Goal: Task Accomplishment & Management: Manage account settings

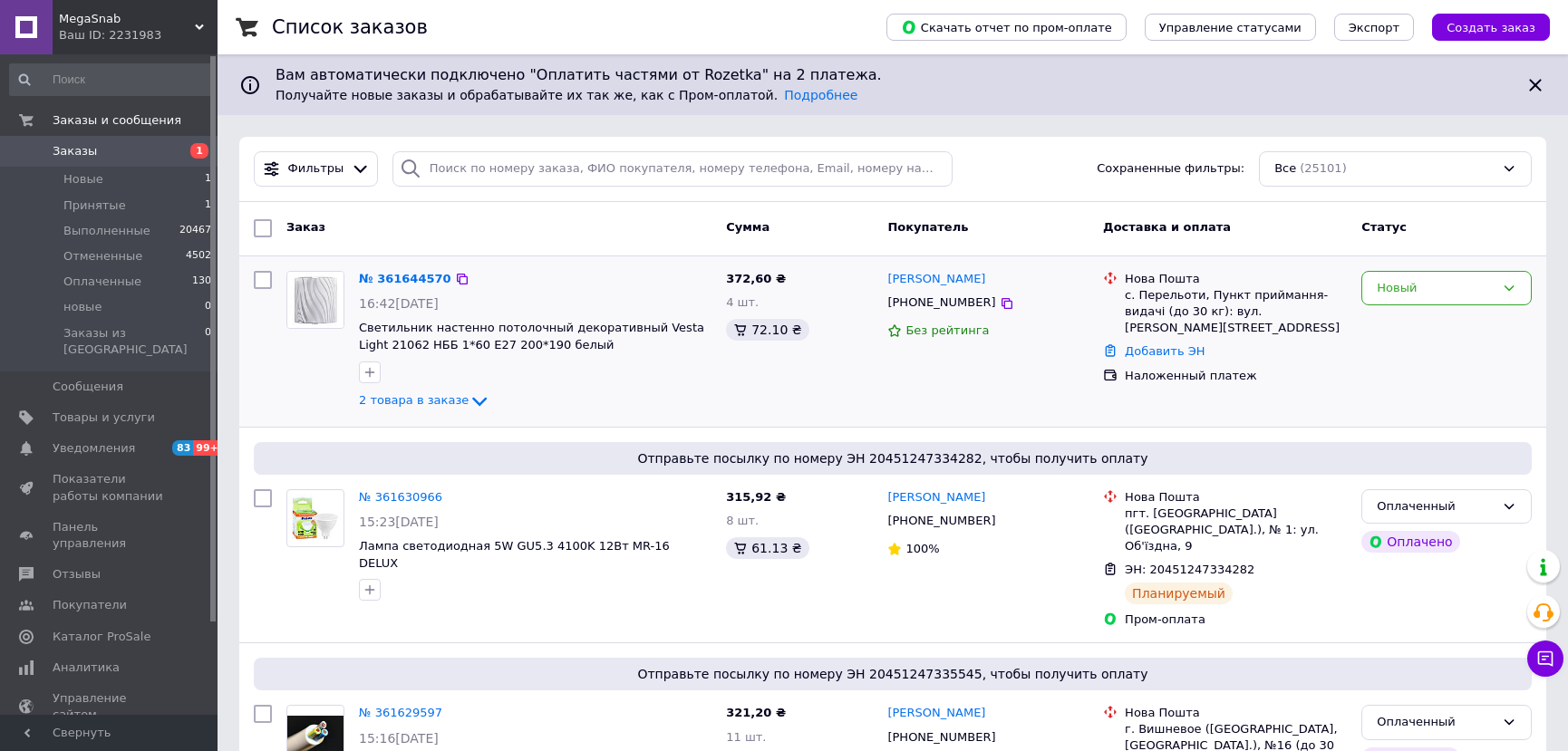
click at [266, 280] on input "checkbox" at bounding box center [262, 279] width 18 height 18
checkbox input "true"
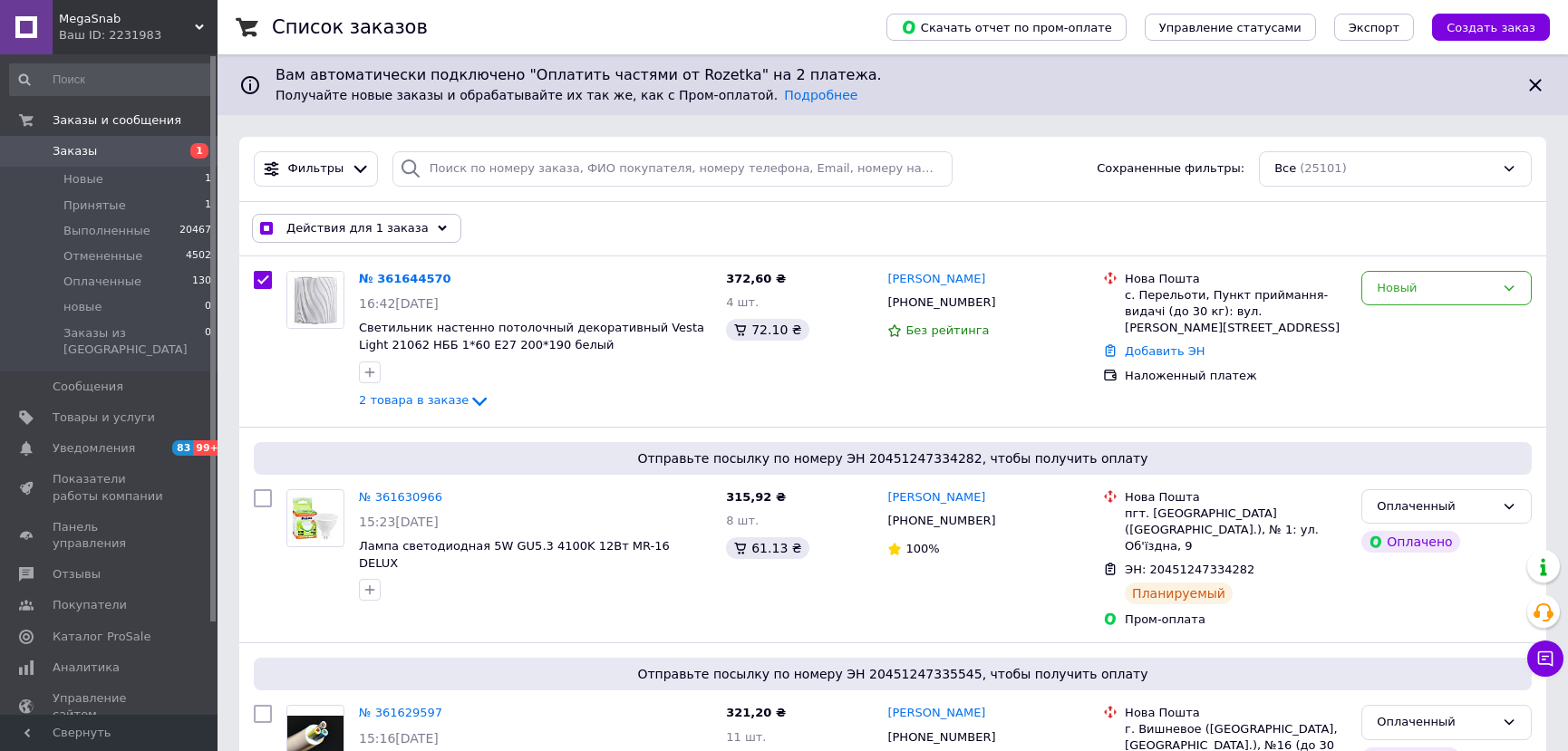
click at [414, 222] on div "Действия для 1 заказа" at bounding box center [356, 228] width 209 height 29
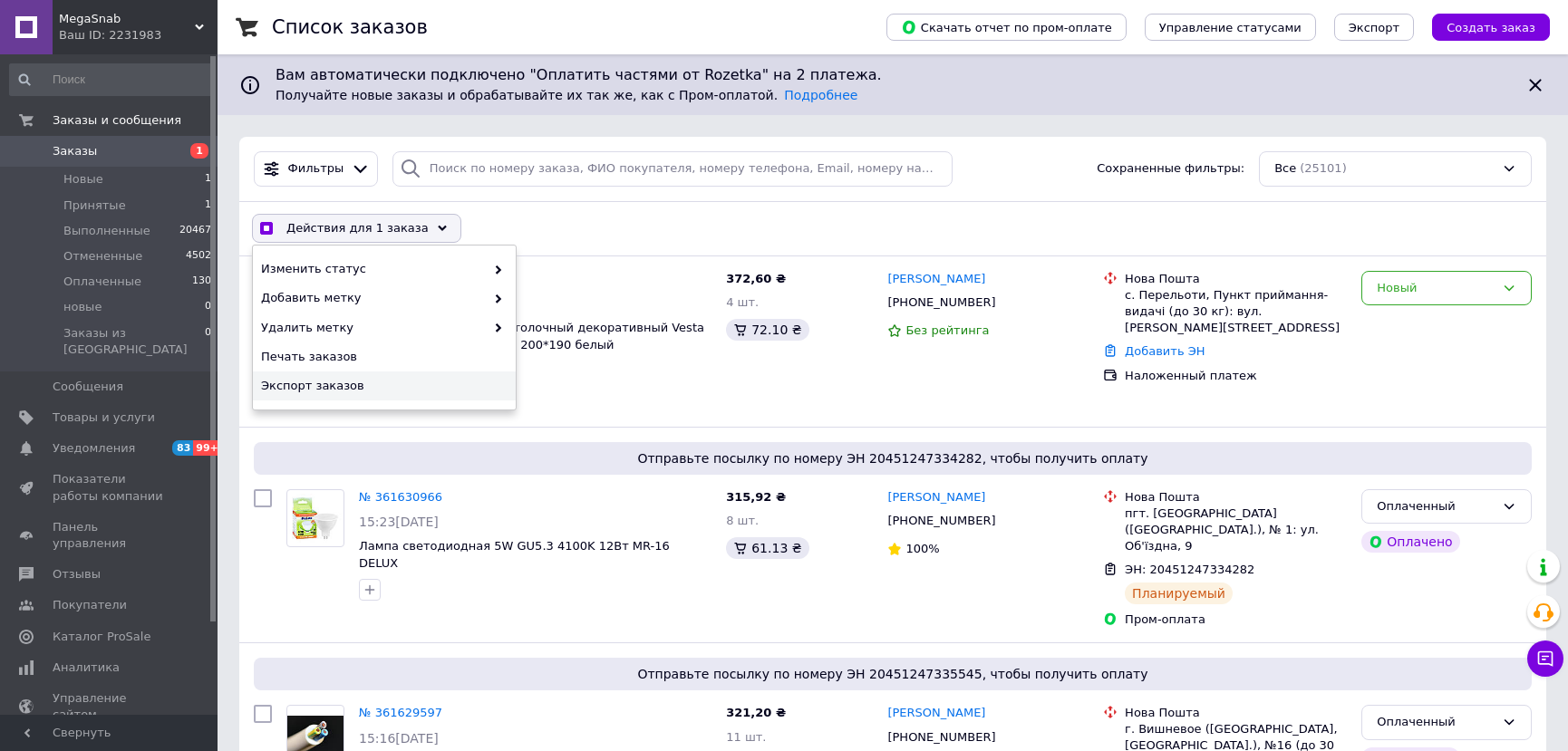
click at [358, 385] on span "Экспорт заказов" at bounding box center [382, 385] width 242 height 16
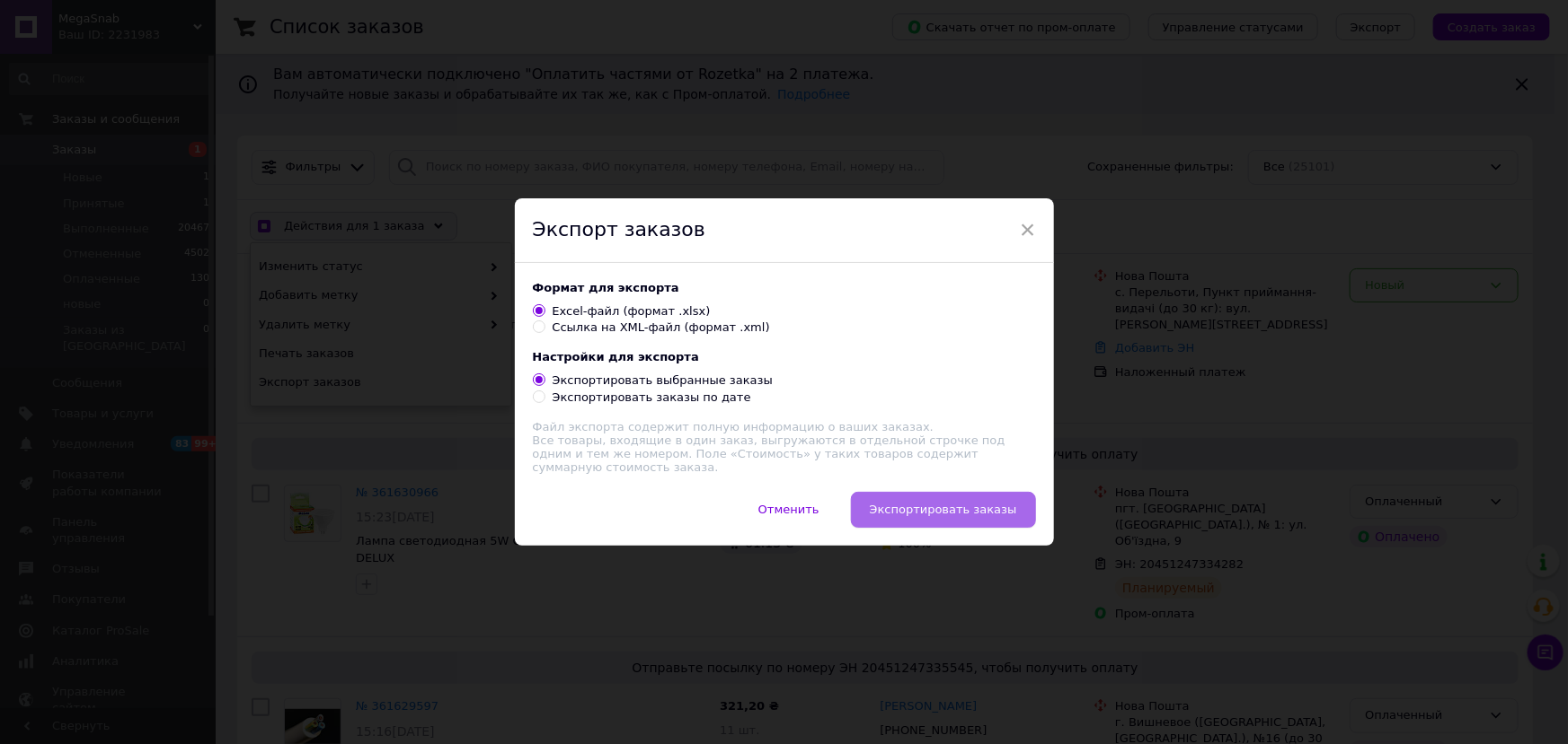
click at [942, 512] on span "Экспортировать заказы" at bounding box center [943, 510] width 148 height 13
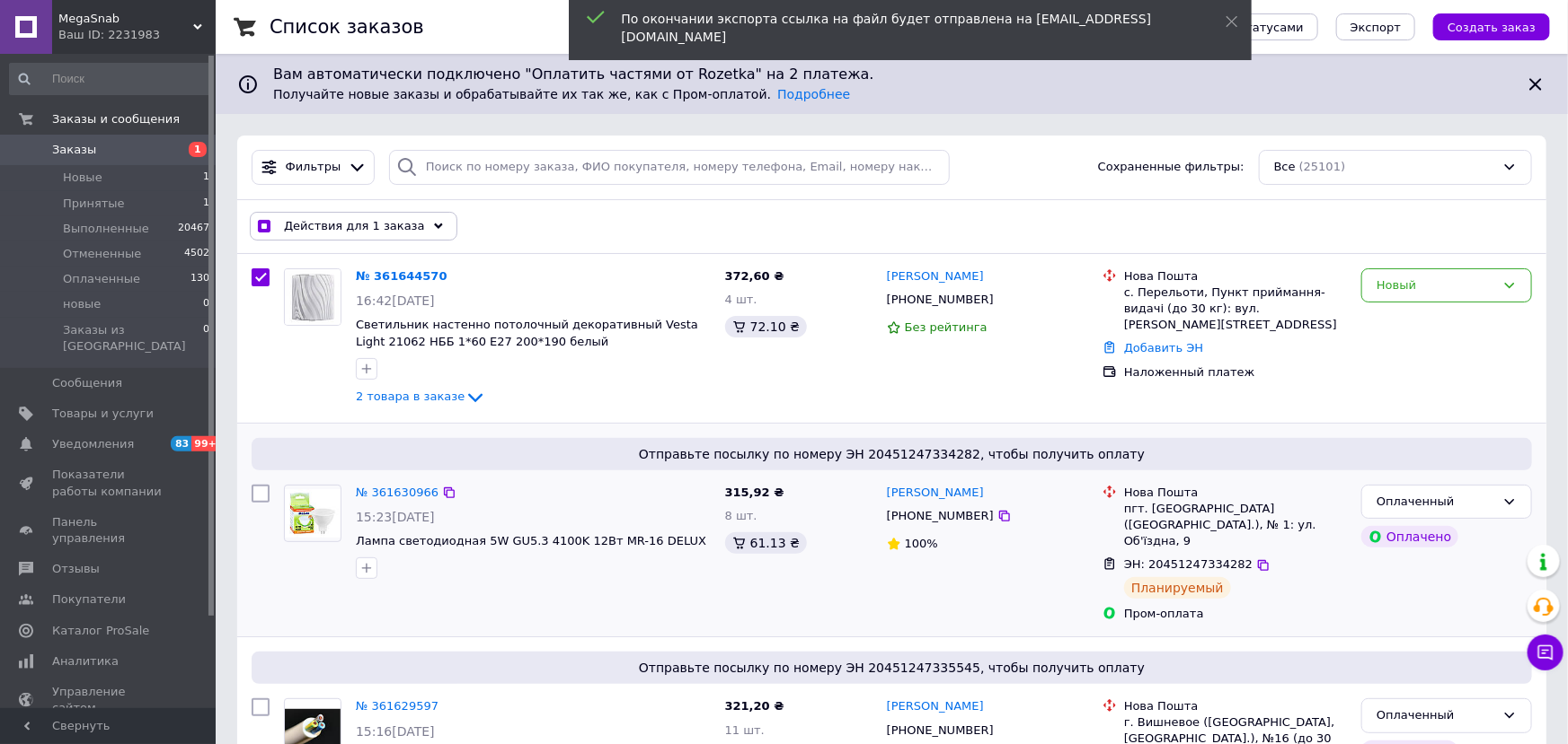
checkbox input "true"
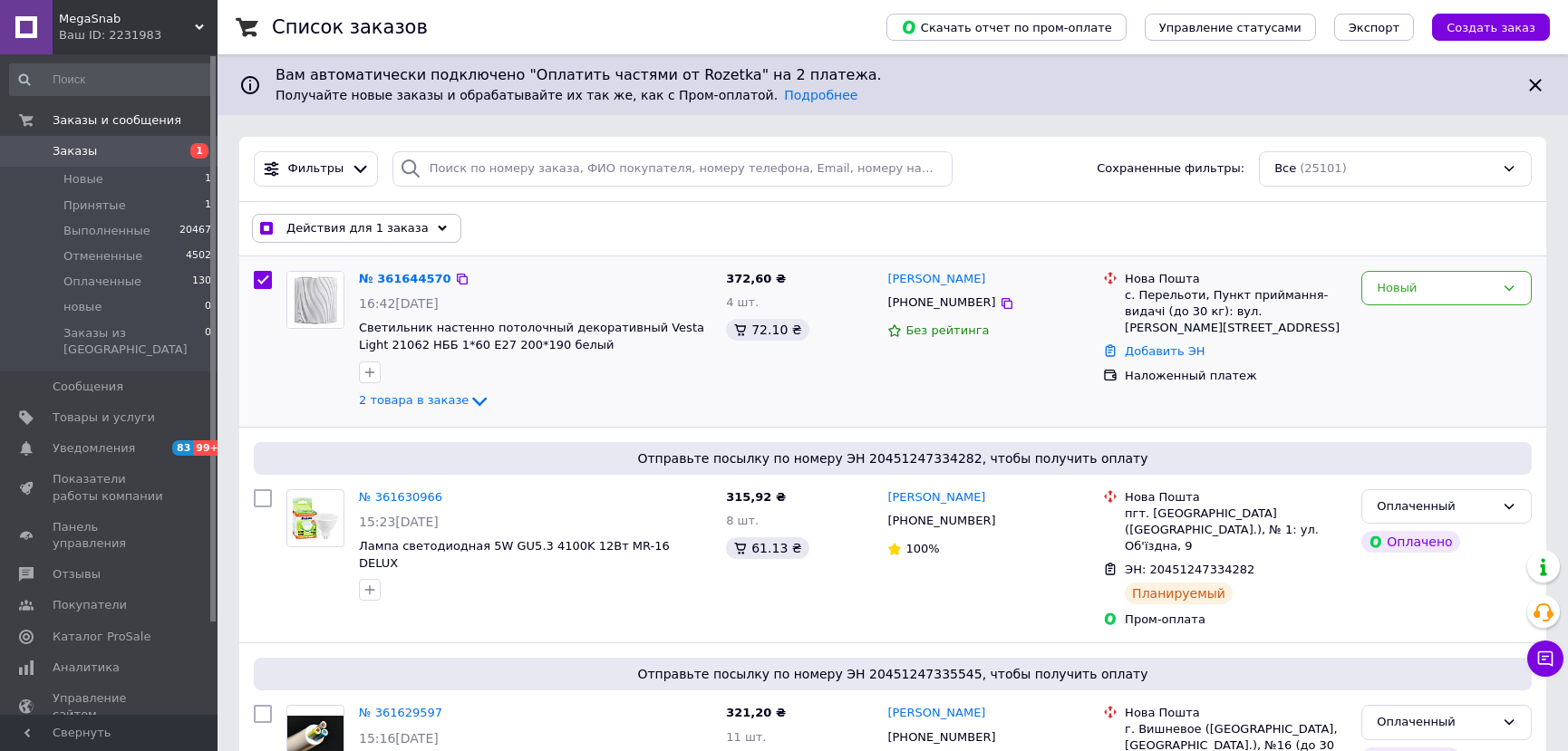
click at [255, 282] on input "checkbox" at bounding box center [262, 279] width 18 height 18
checkbox input "false"
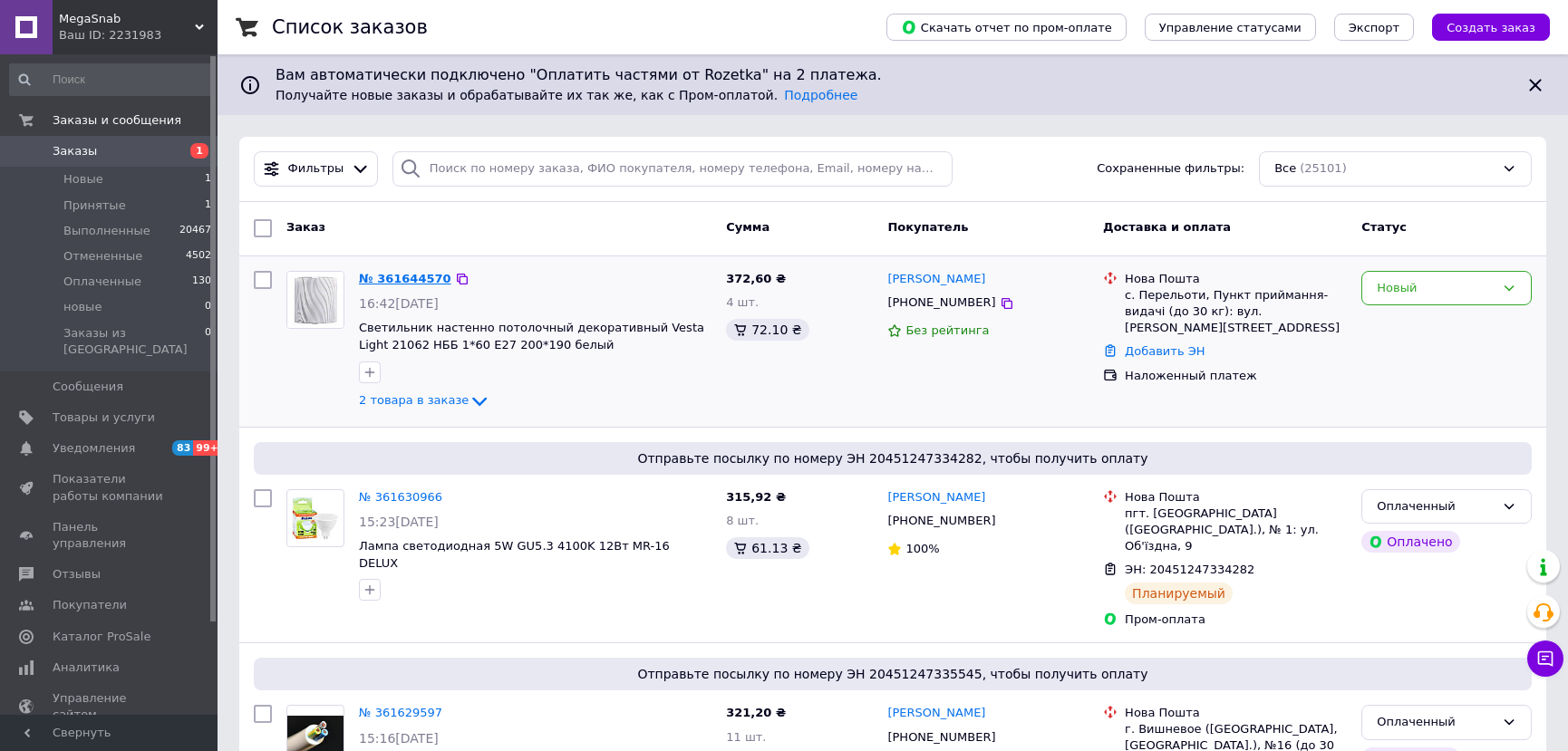
click at [418, 274] on link "№ 361644570" at bounding box center [405, 278] width 92 height 13
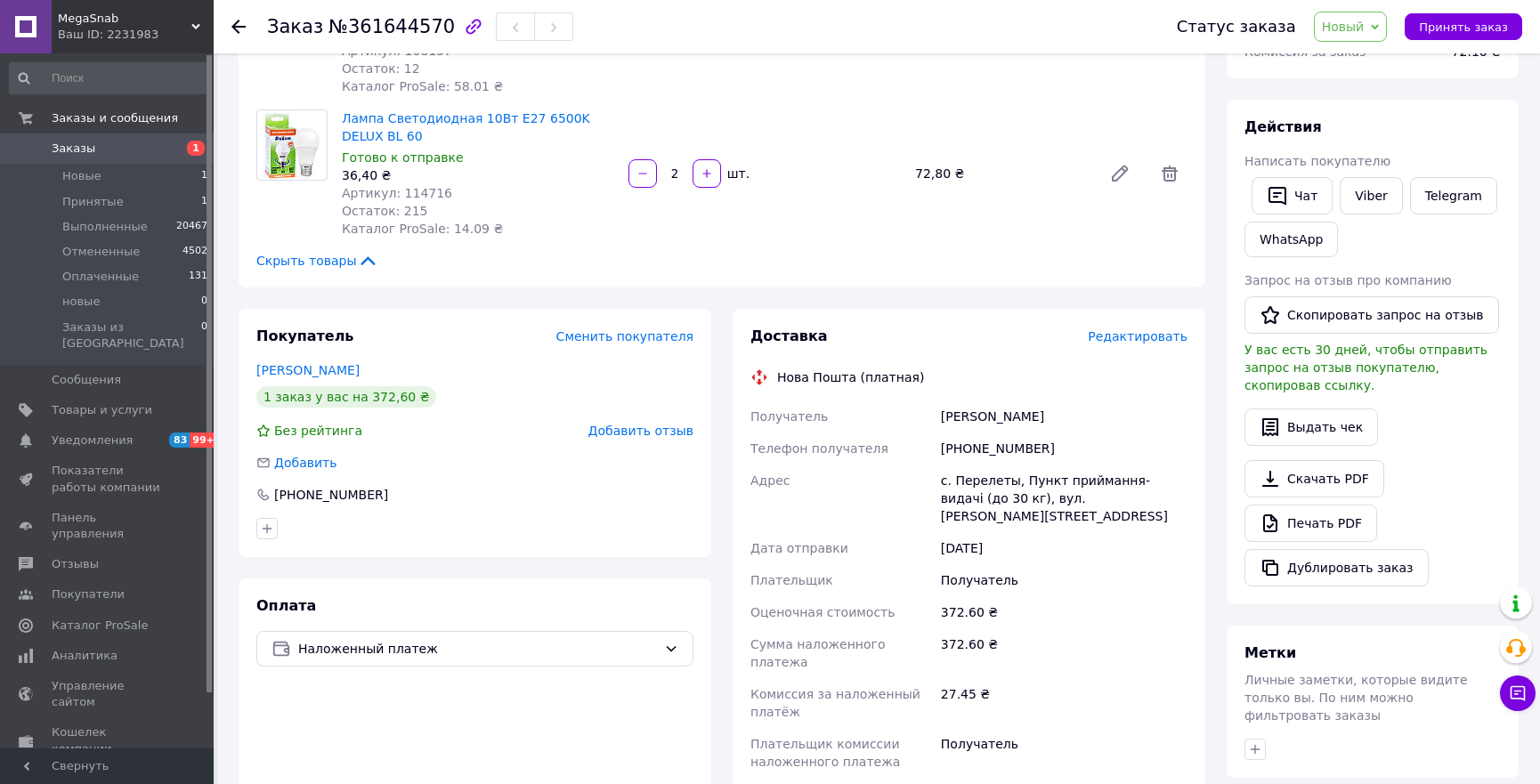
scroll to position [485, 0]
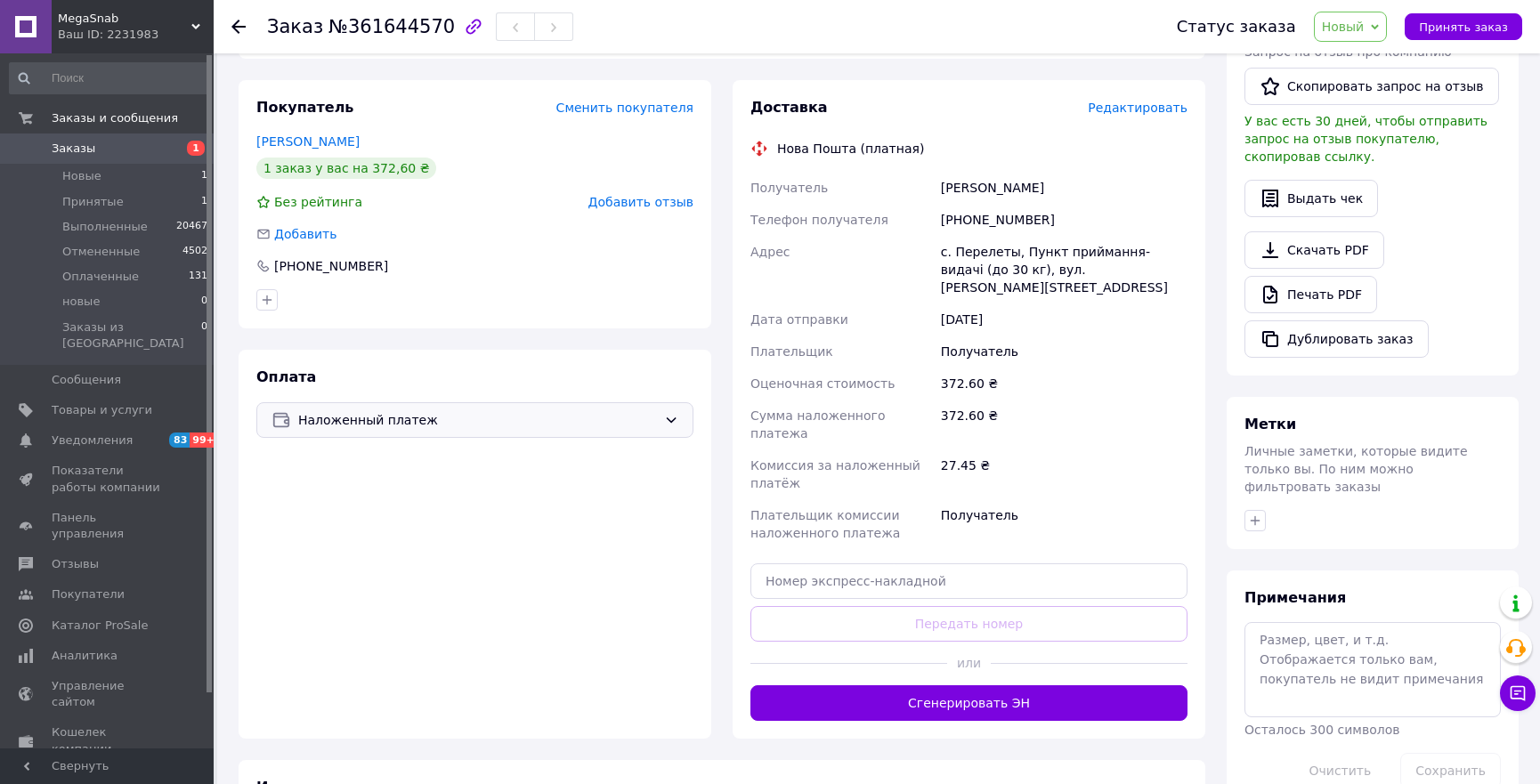
click at [544, 415] on span "Наложенный платеж" at bounding box center [478, 420] width 359 height 20
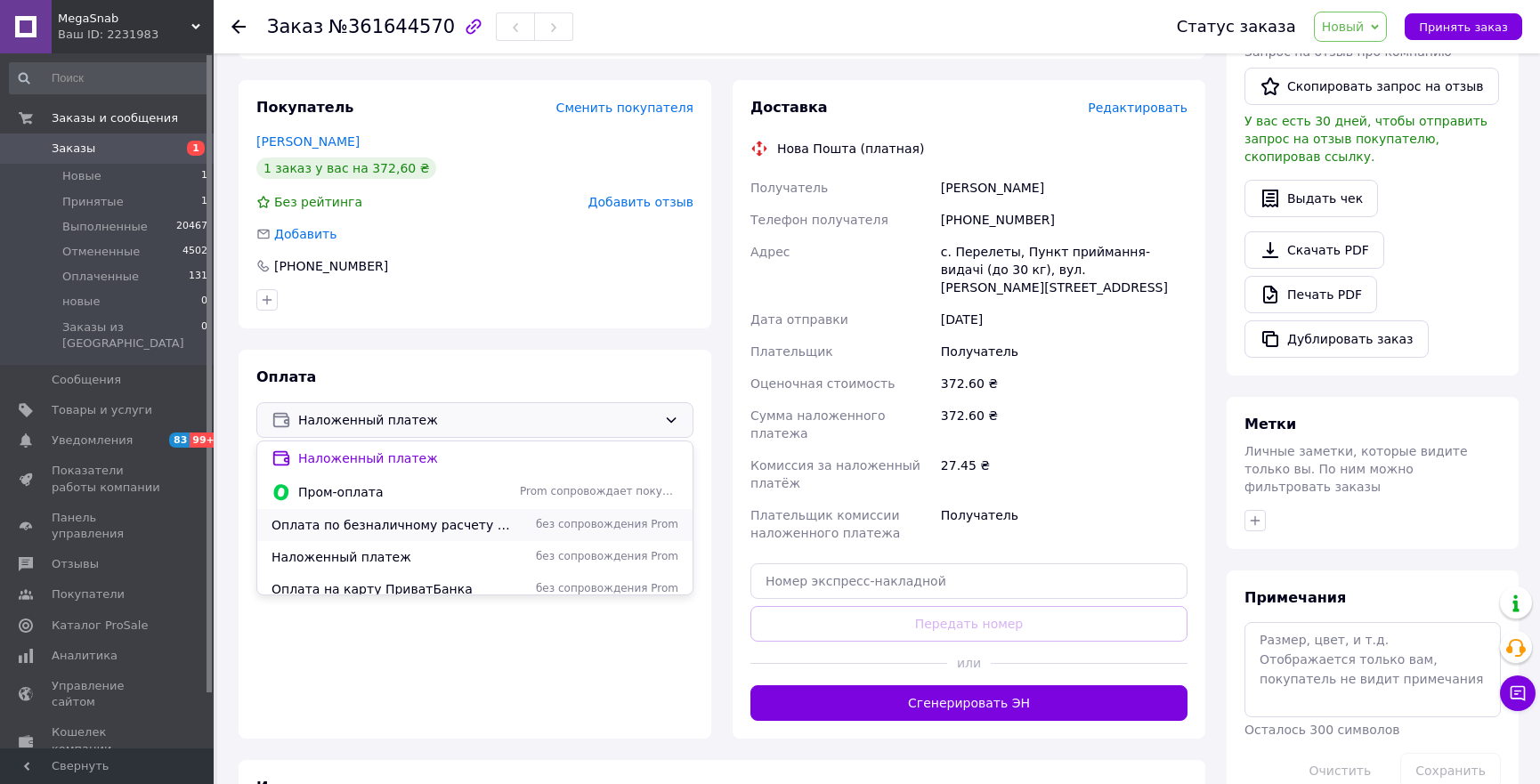
scroll to position [74, 0]
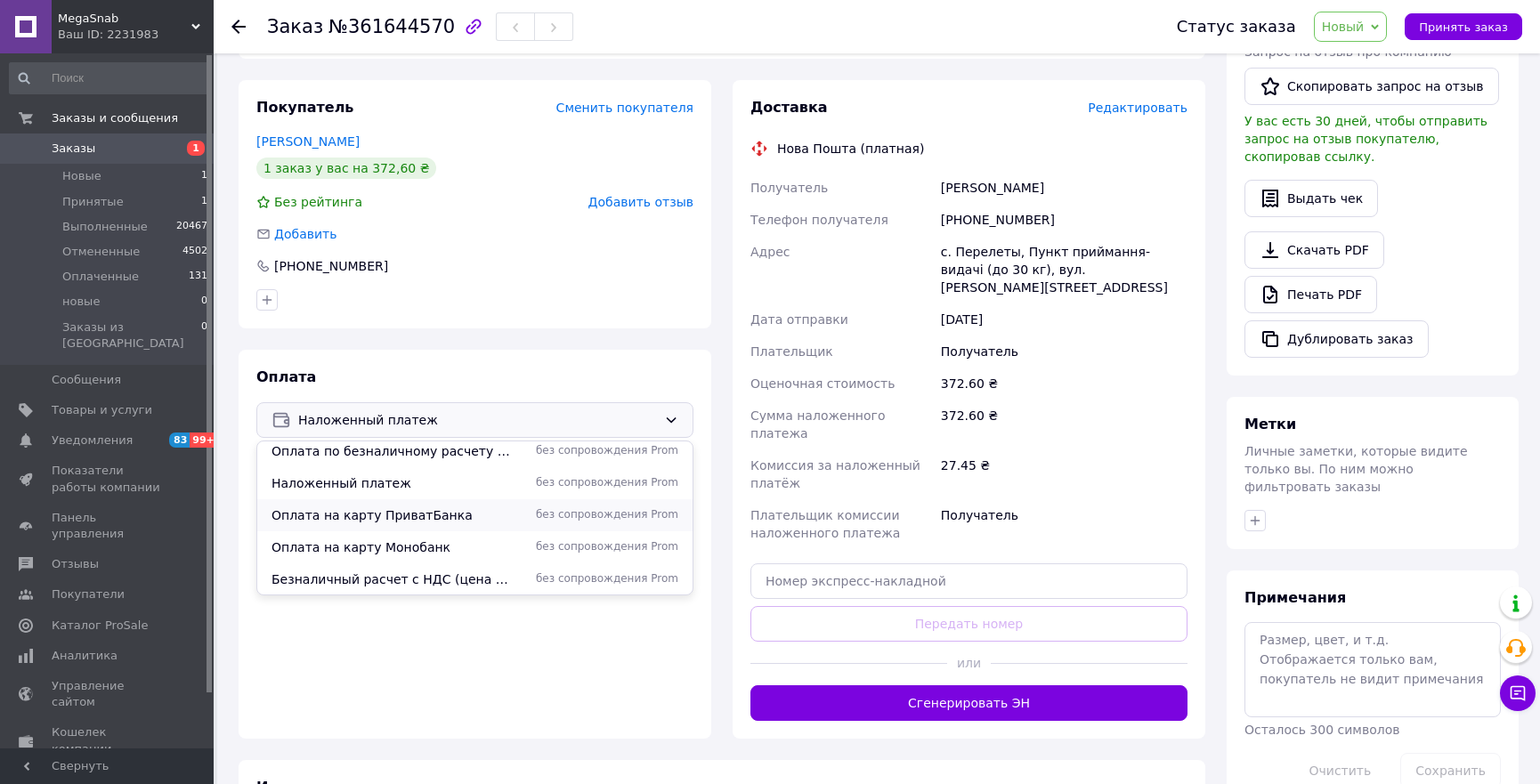
click at [447, 516] on span "Оплата на карту ПриватБанка" at bounding box center [392, 515] width 242 height 18
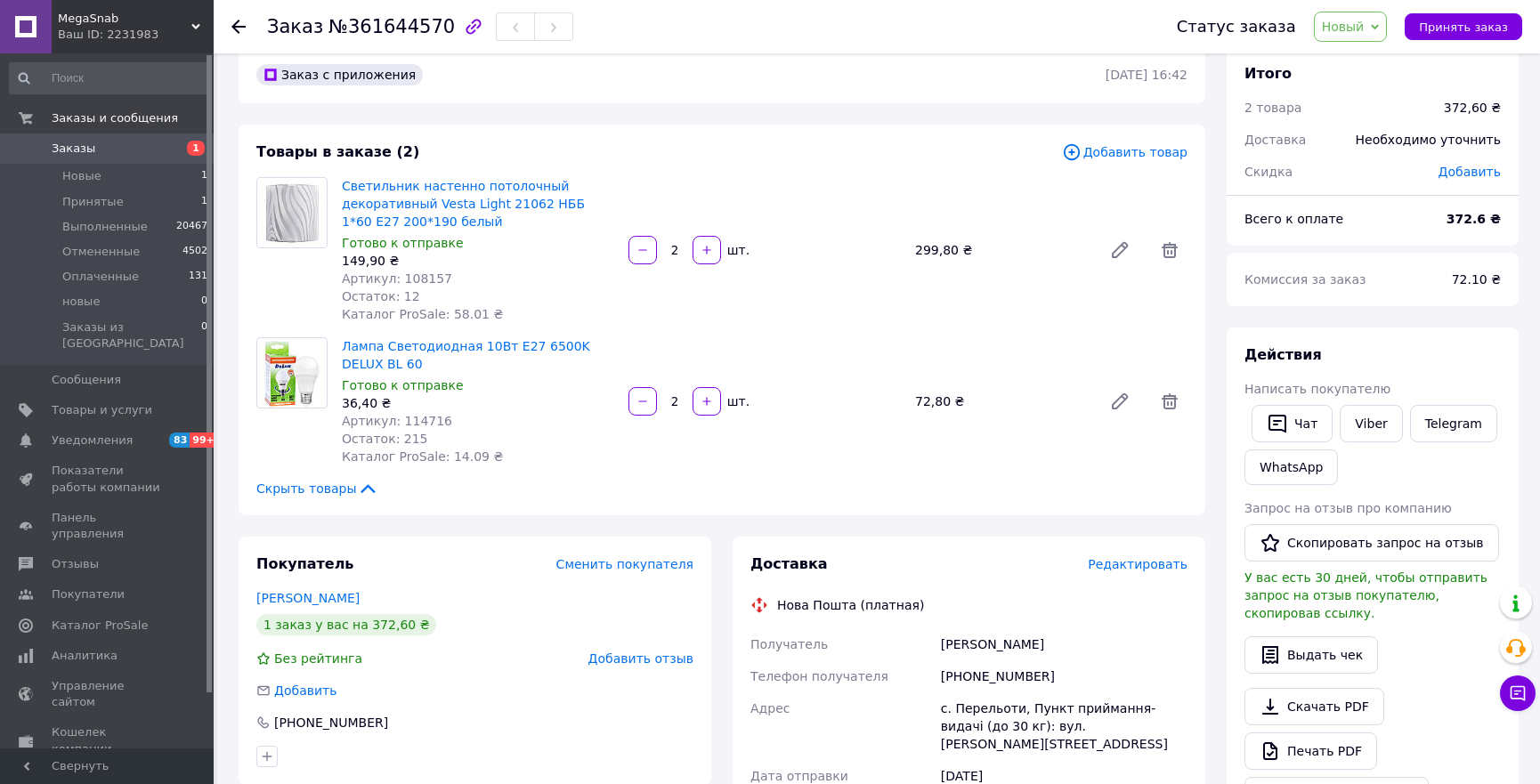
scroll to position [0, 0]
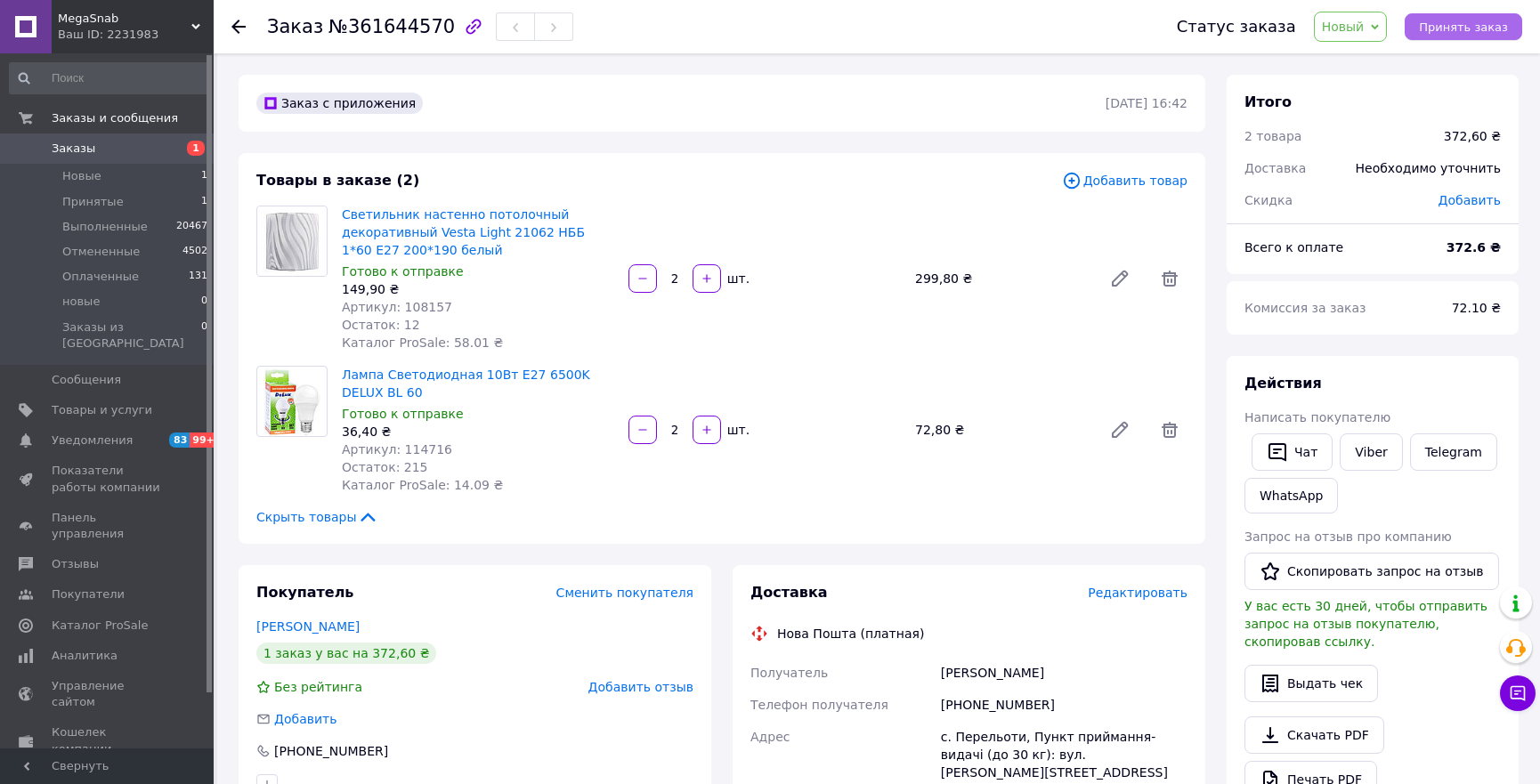
click at [1457, 33] on span "Принять заказ" at bounding box center [1464, 27] width 89 height 13
click at [115, 143] on span "Заказы" at bounding box center [107, 148] width 113 height 16
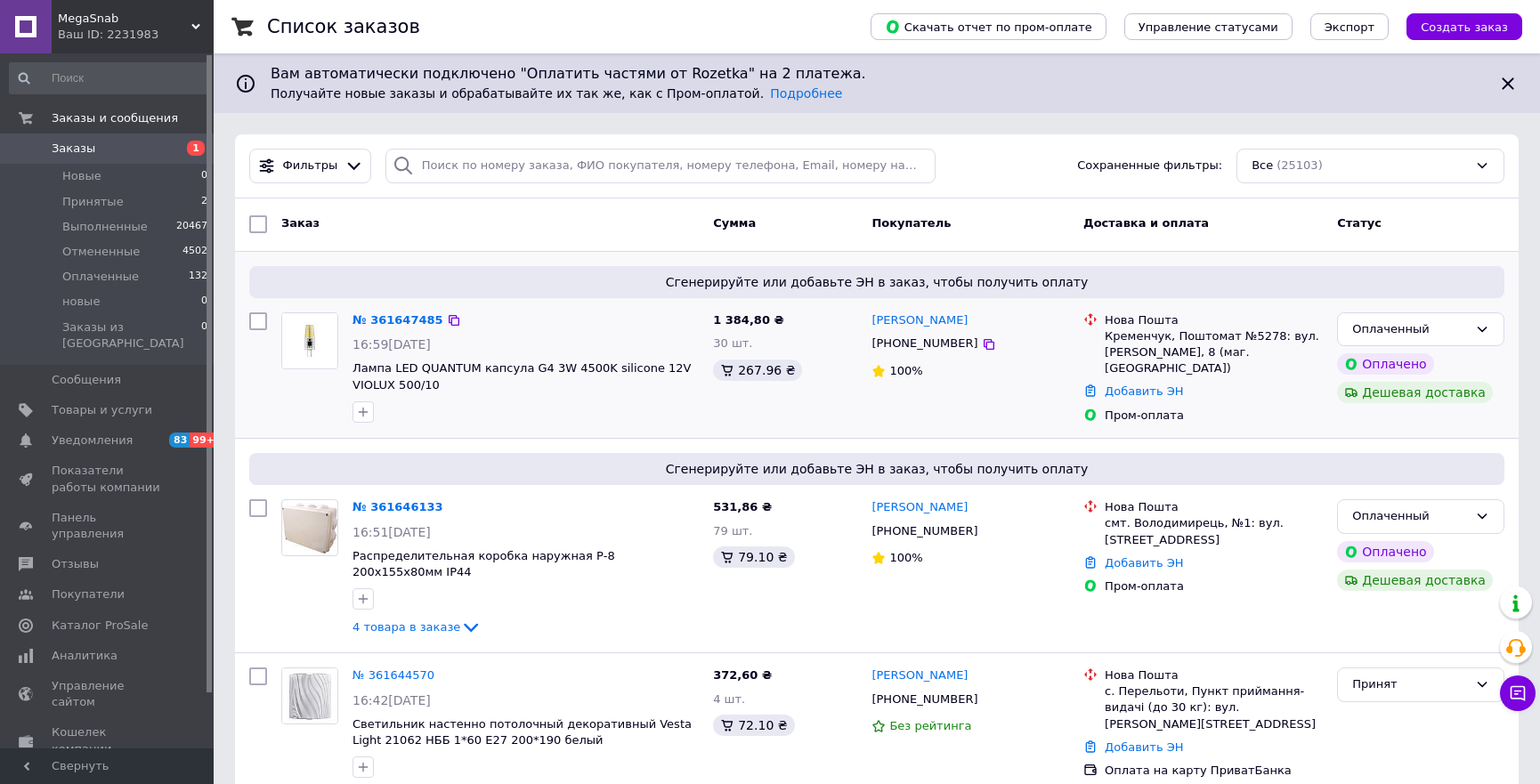
click at [253, 321] on input "checkbox" at bounding box center [257, 321] width 18 height 18
checkbox input "true"
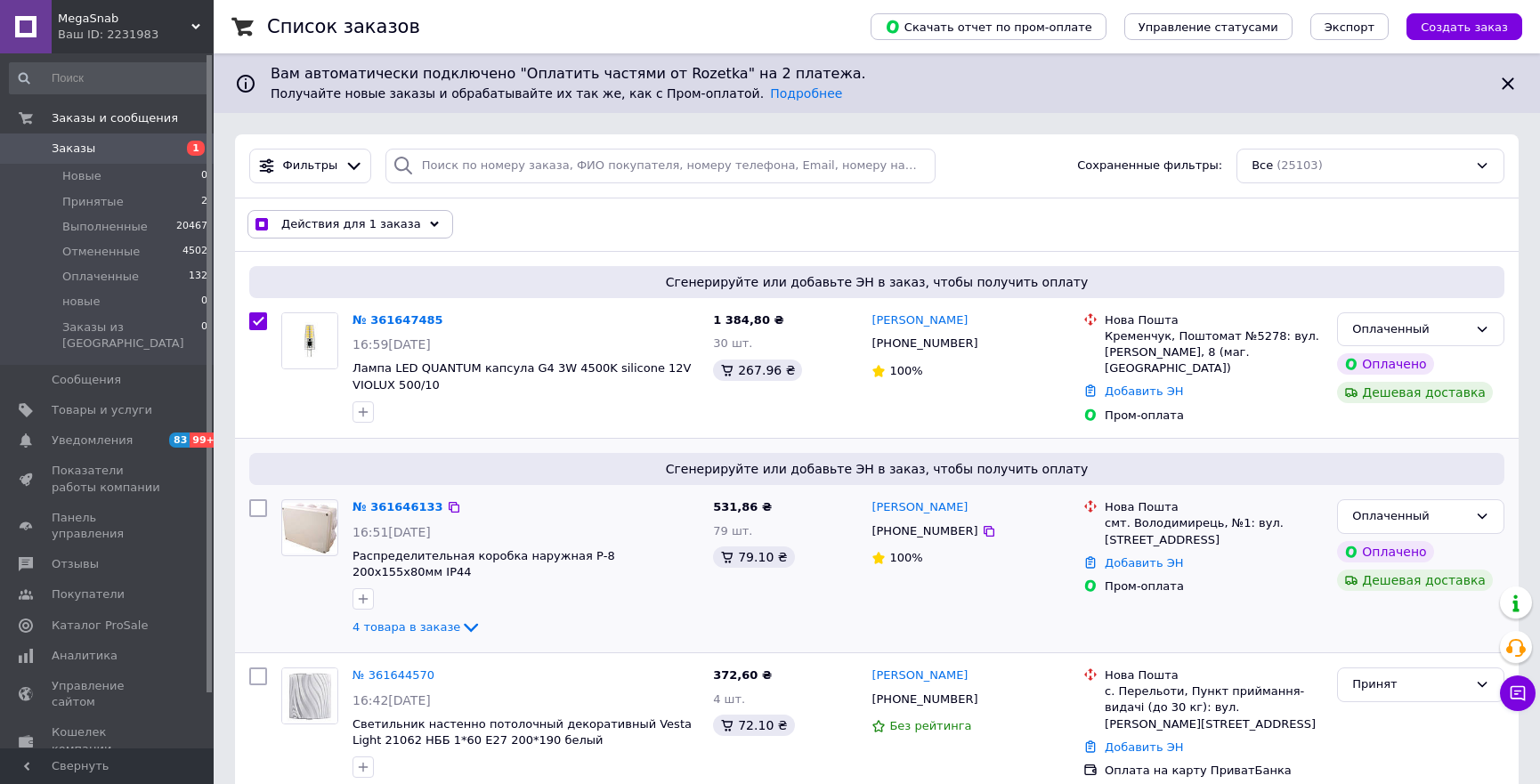
click at [252, 503] on input "checkbox" at bounding box center [257, 507] width 18 height 18
checkbox input "true"
click at [394, 228] on span "Действия для 2 заказов" at bounding box center [354, 224] width 146 height 16
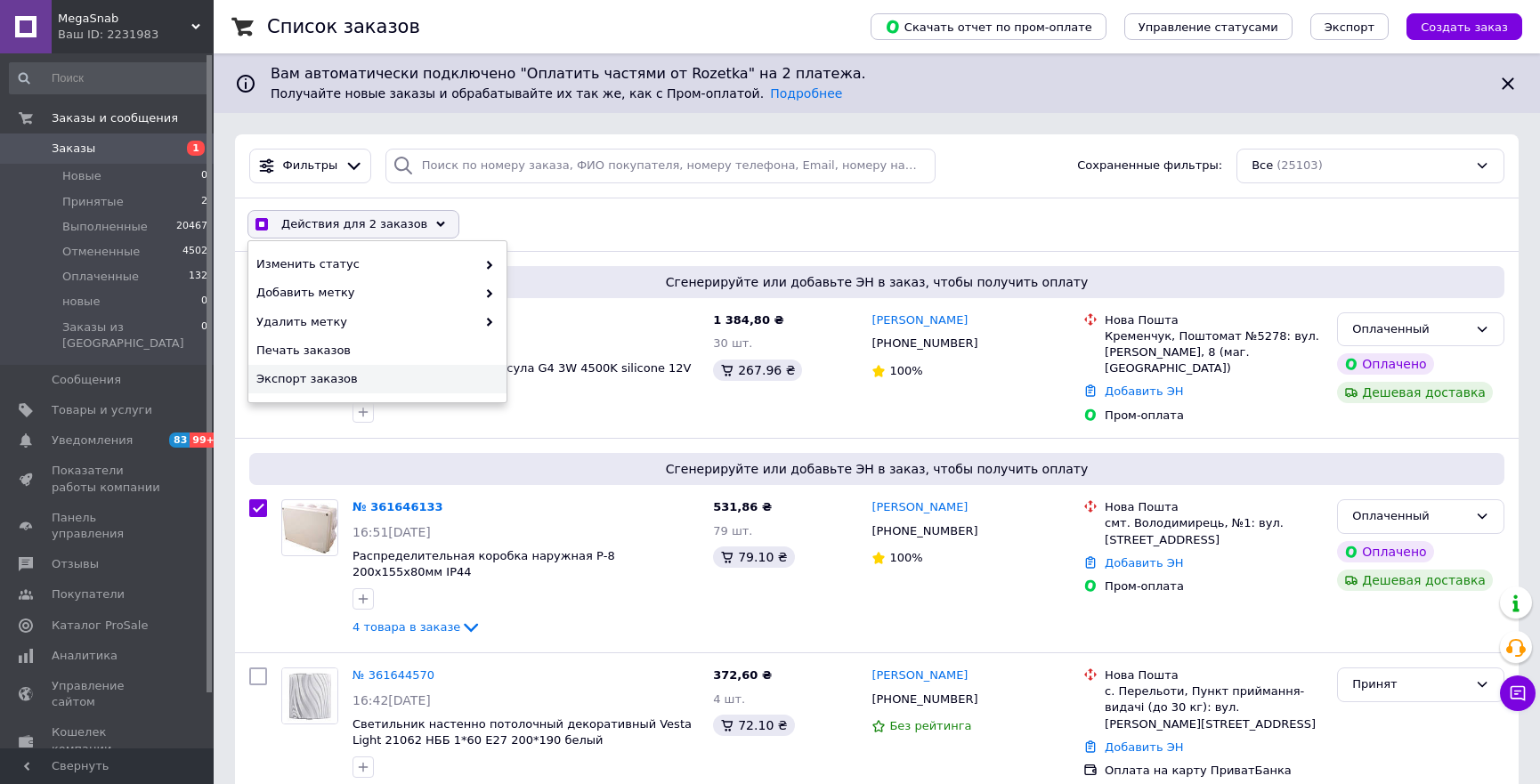
click at [348, 377] on span "Экспорт заказов" at bounding box center [375, 378] width 238 height 16
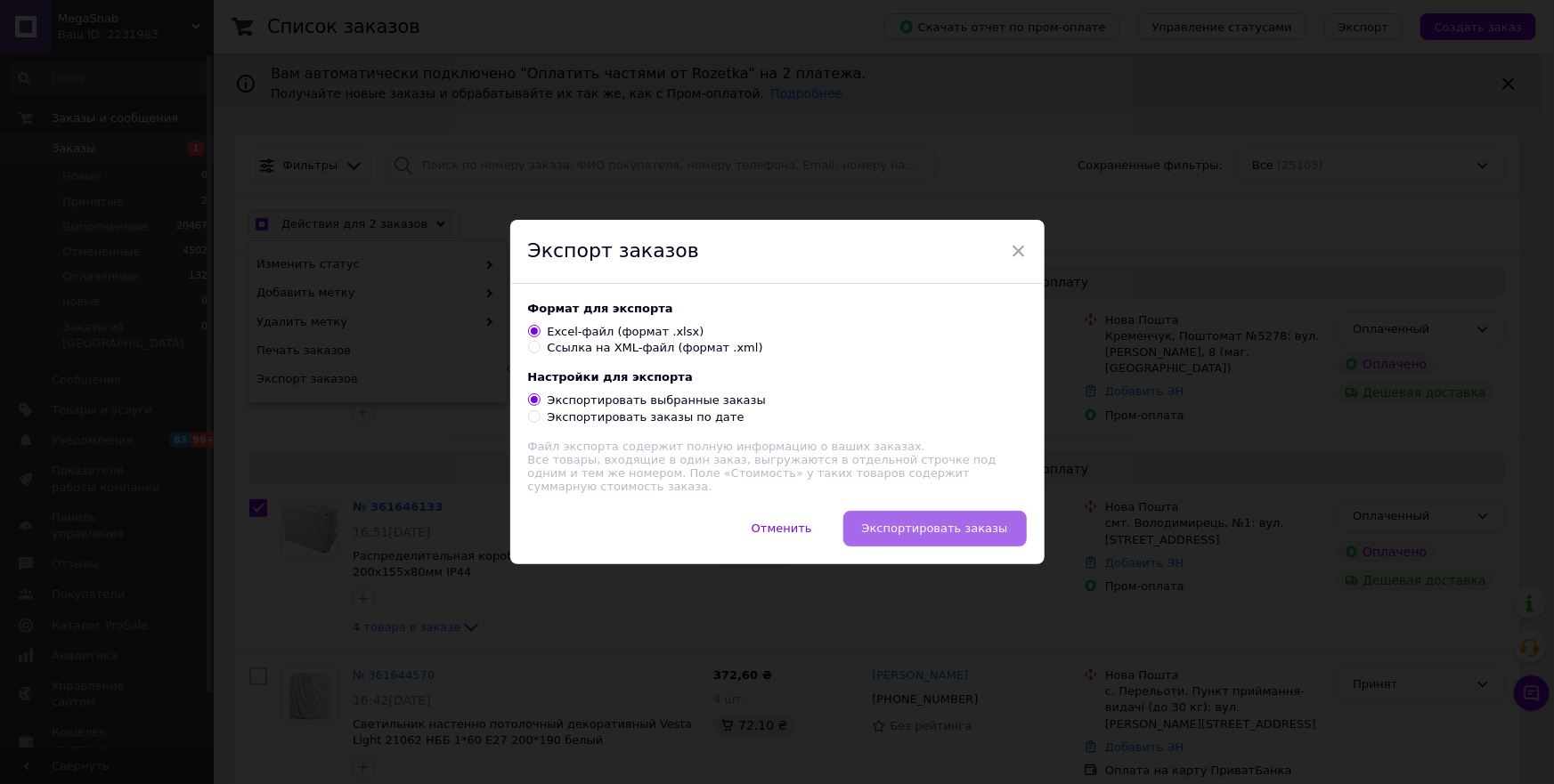
click at [907, 524] on span "Экспортировать заказы" at bounding box center [935, 528] width 146 height 13
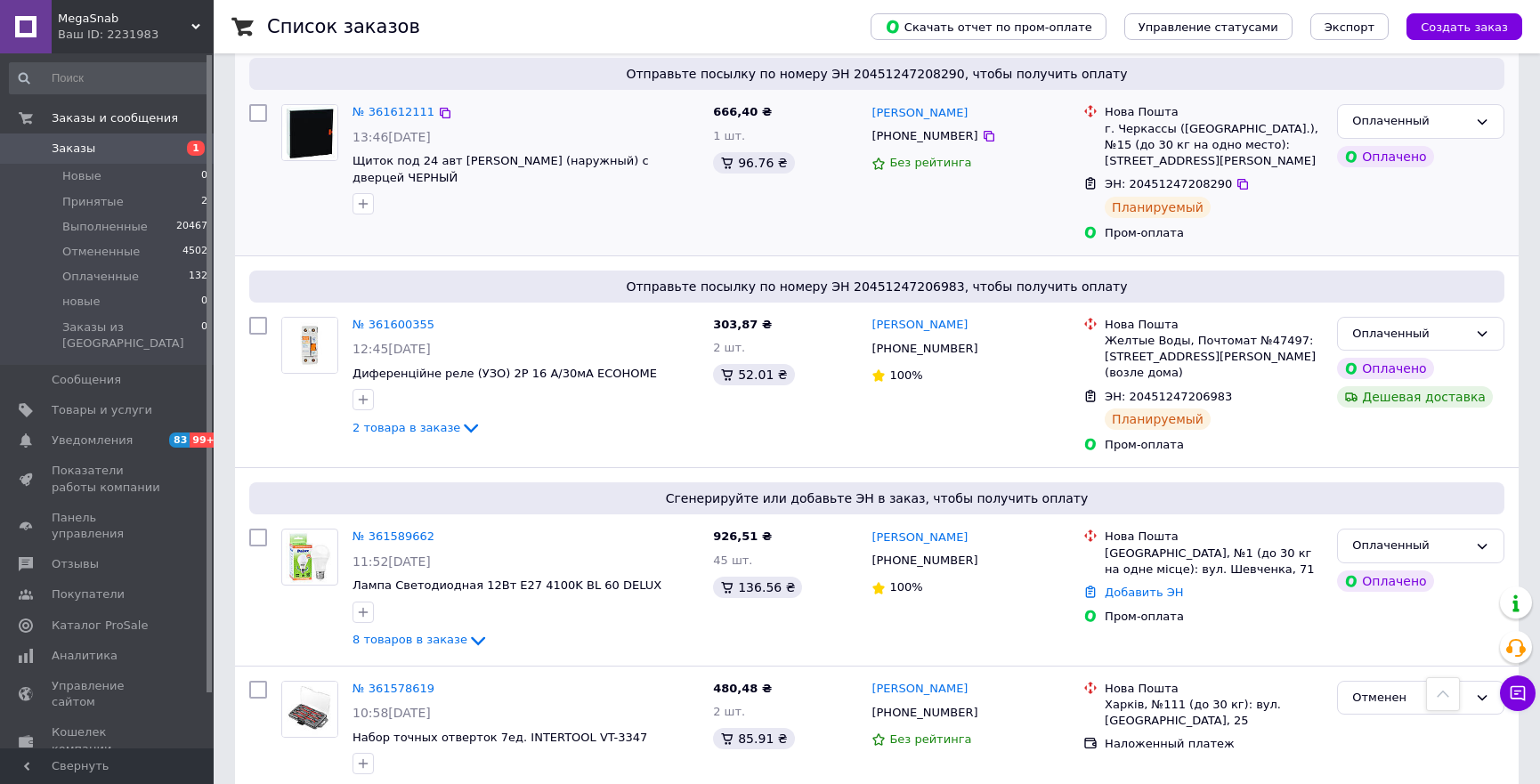
scroll to position [1617, 0]
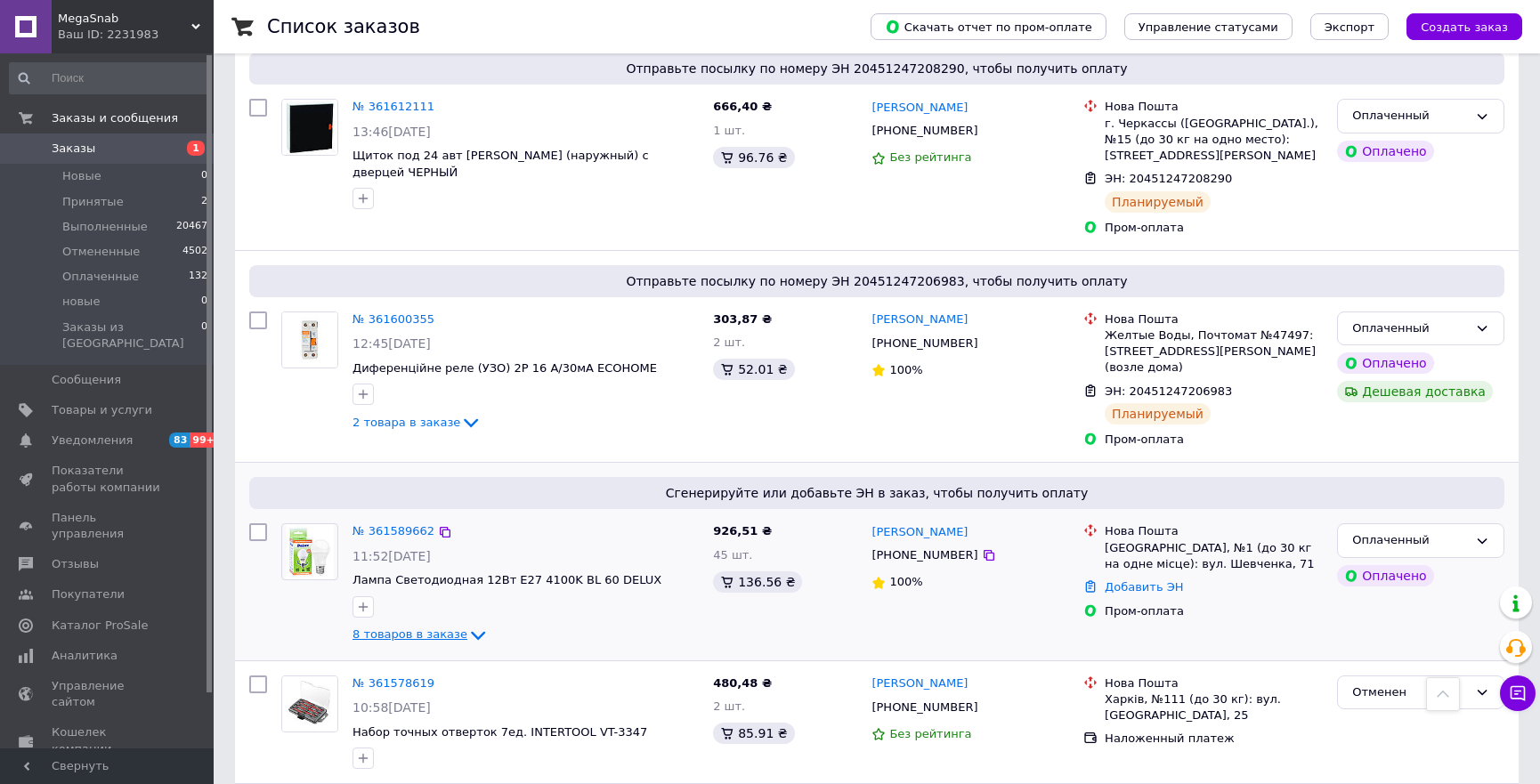
click at [397, 627] on span "8 товаров в заказе" at bounding box center [409, 634] width 115 height 13
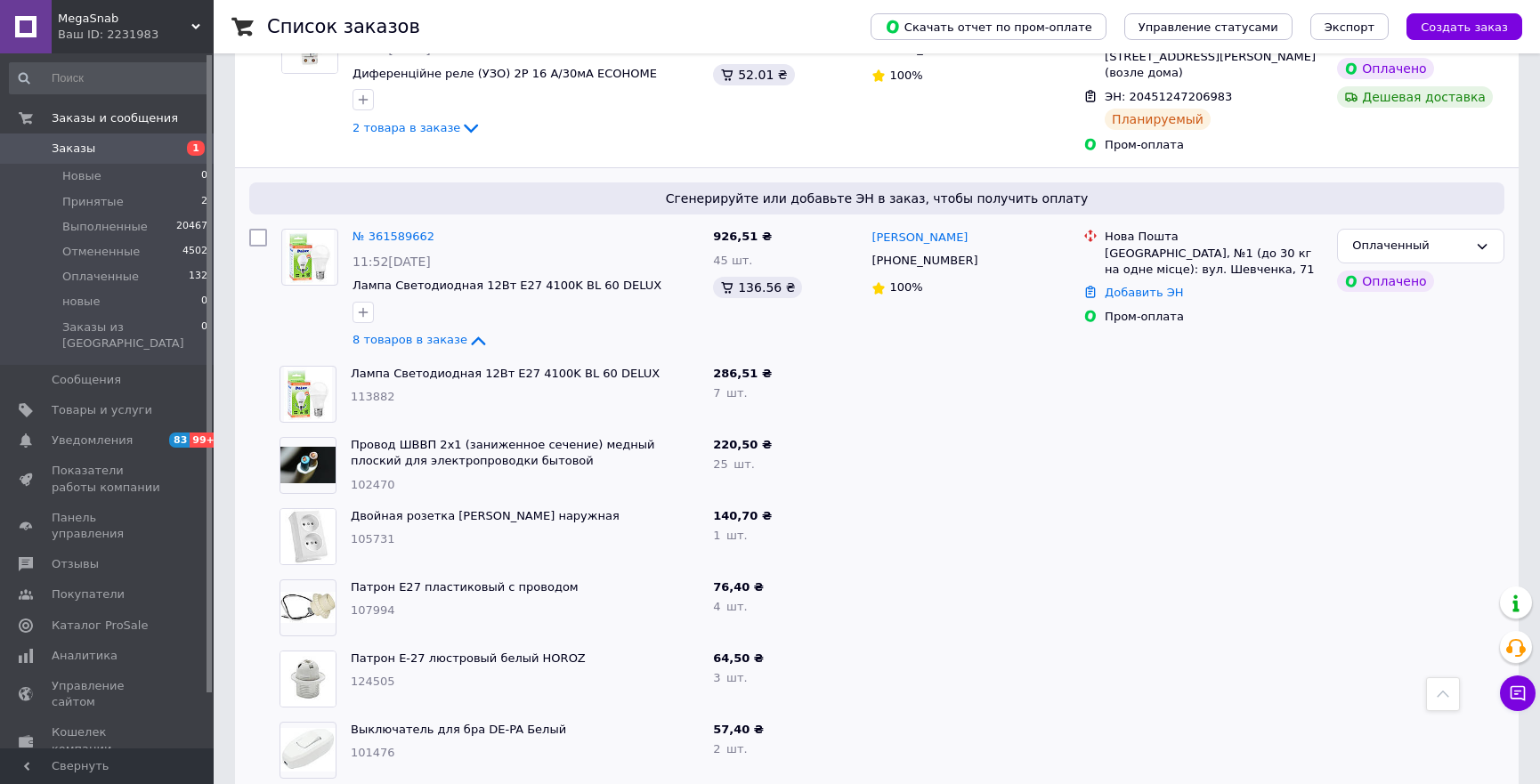
scroll to position [1941, 0]
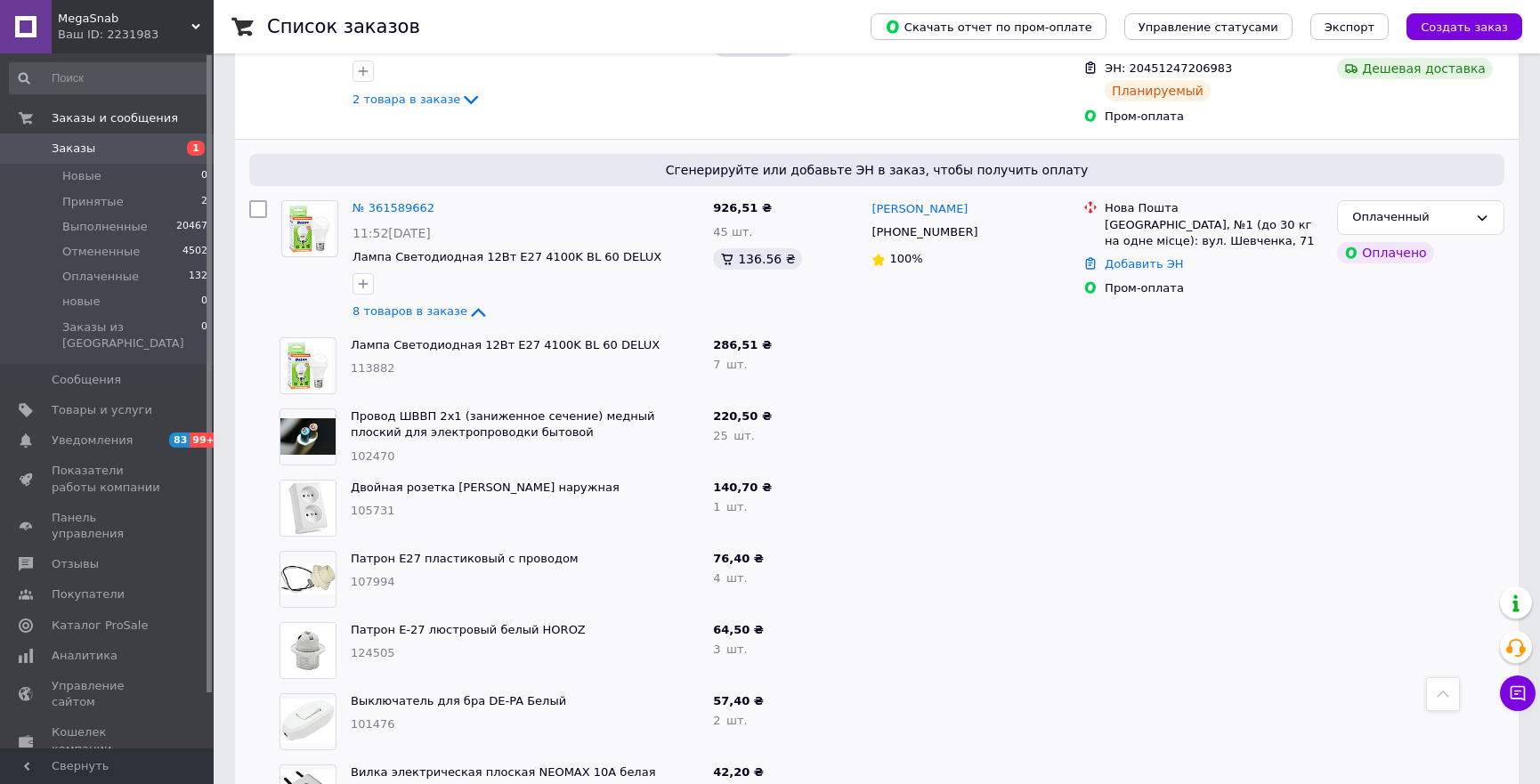
click at [79, 151] on span "Заказы" at bounding box center [73, 148] width 44 height 16
click at [59, 155] on span "Заказы" at bounding box center [73, 148] width 44 height 16
click at [1519, 691] on icon at bounding box center [1519, 694] width 15 height 15
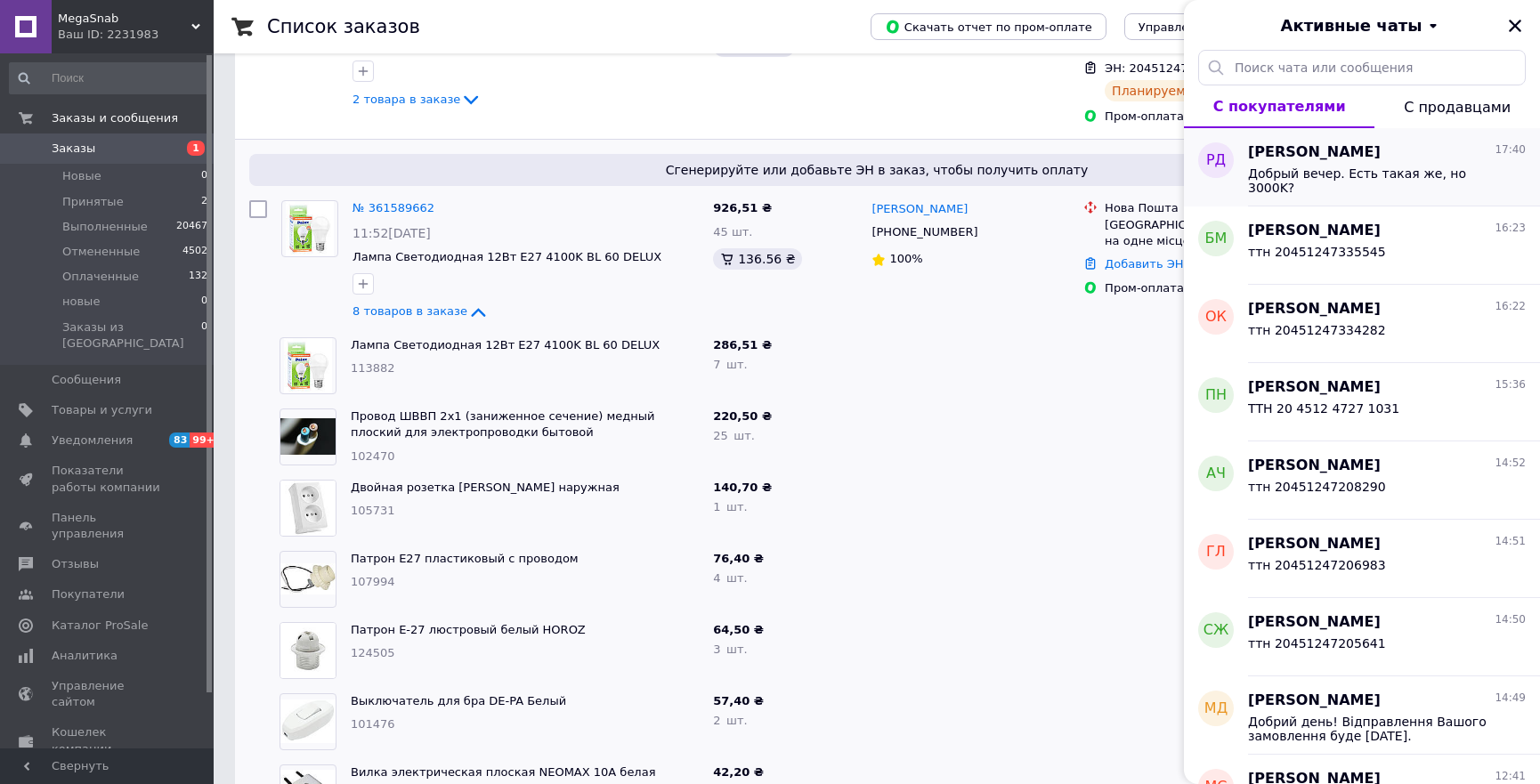
click at [1452, 175] on span "Добрый вечер. Есть такая же, но 3000K?" at bounding box center [1374, 180] width 253 height 29
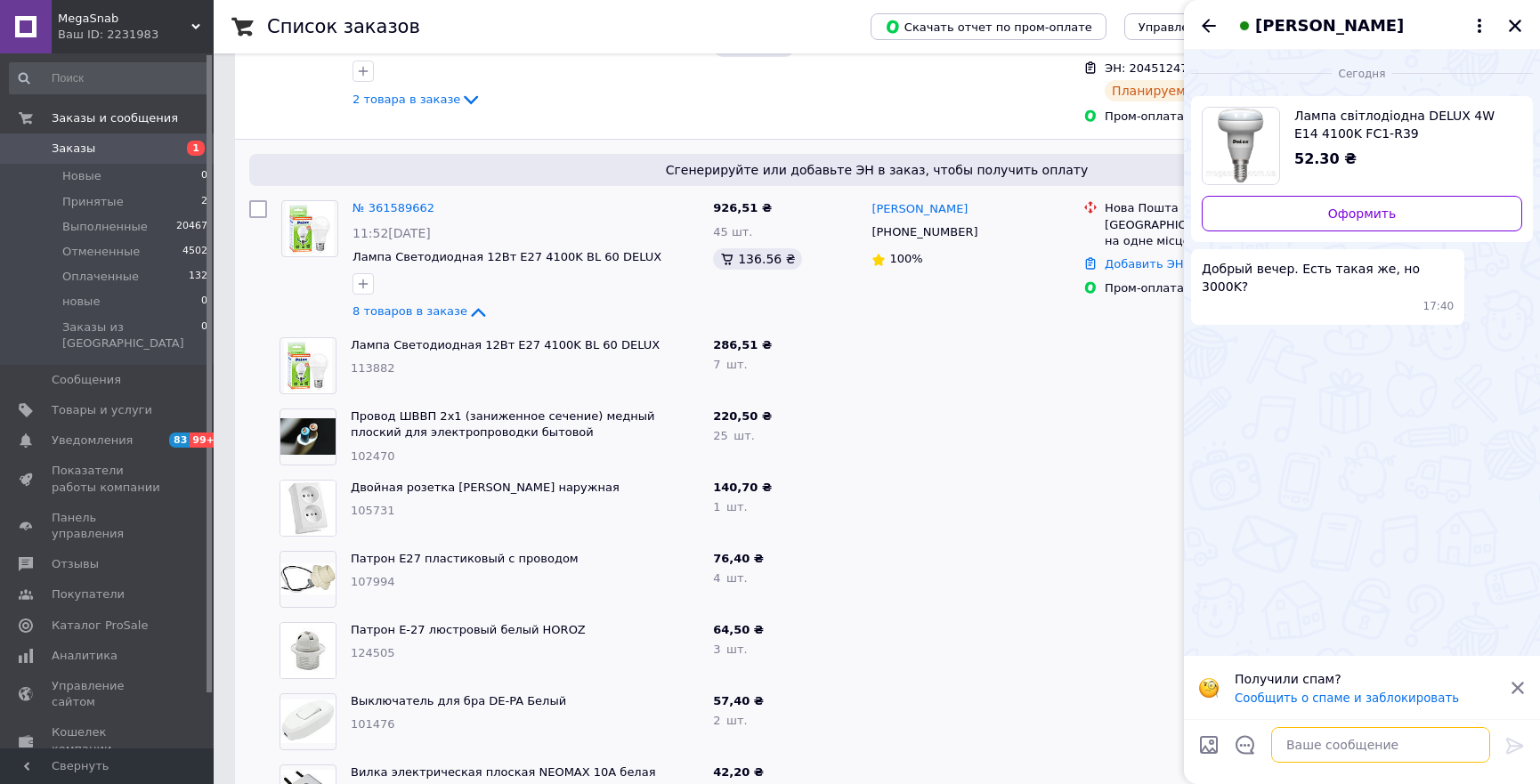
click at [1353, 736] on textarea at bounding box center [1380, 745] width 219 height 35
checkbox input "true"
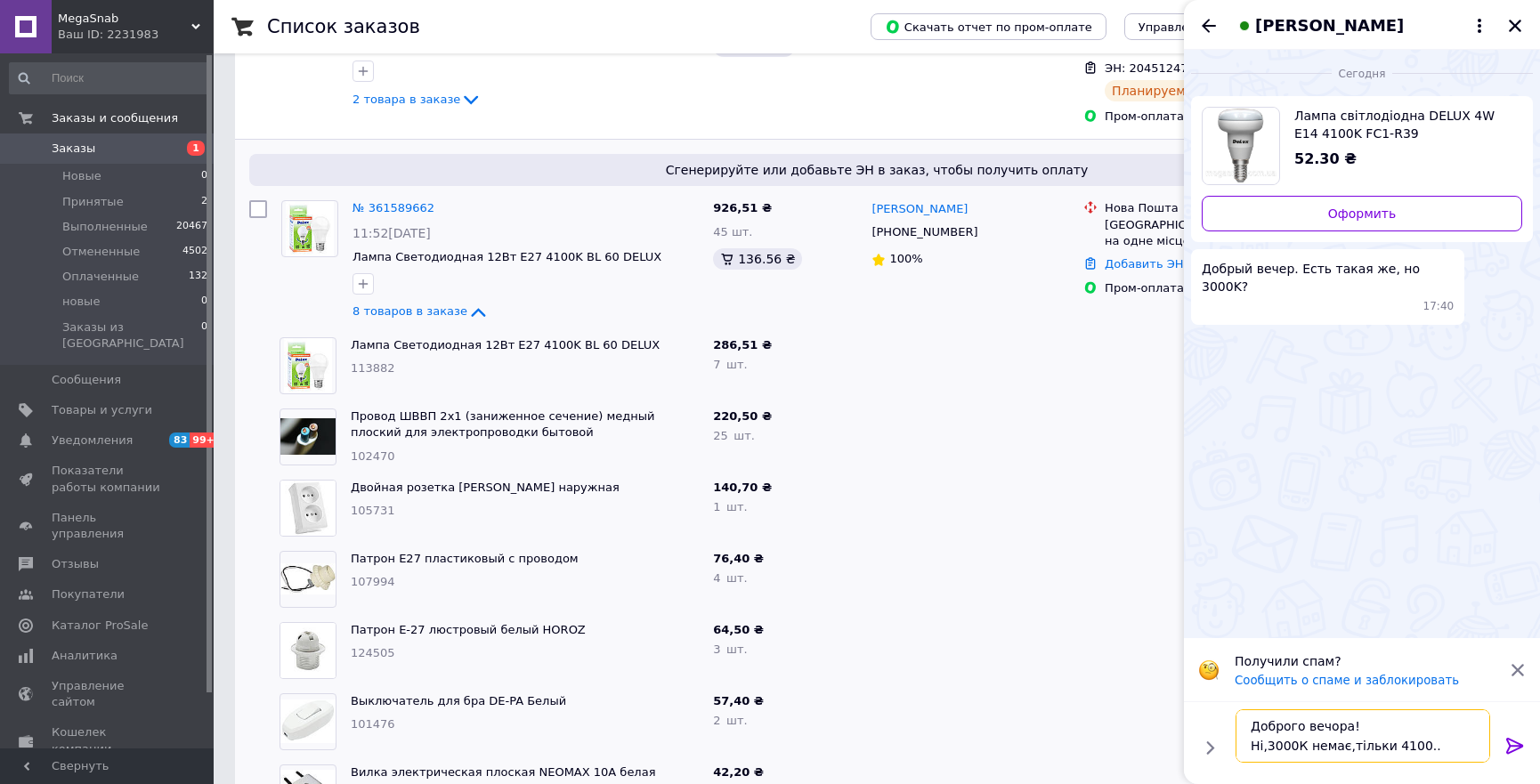
type textarea "Доброго вечора! Ні,3000К немає,тільки 4100..."
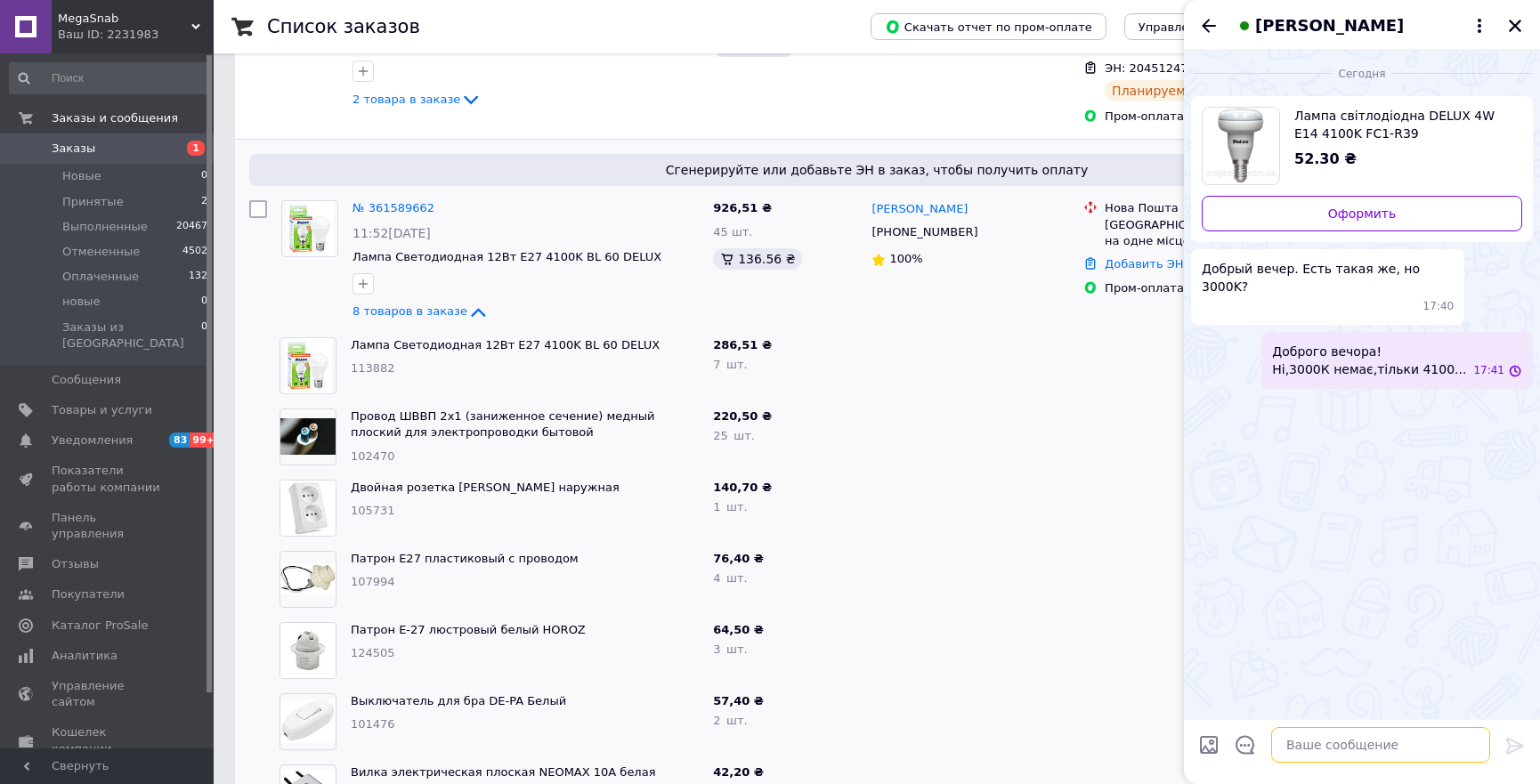
scroll to position [0, 0]
click at [1521, 21] on icon "Закрыть" at bounding box center [1515, 25] width 16 height 16
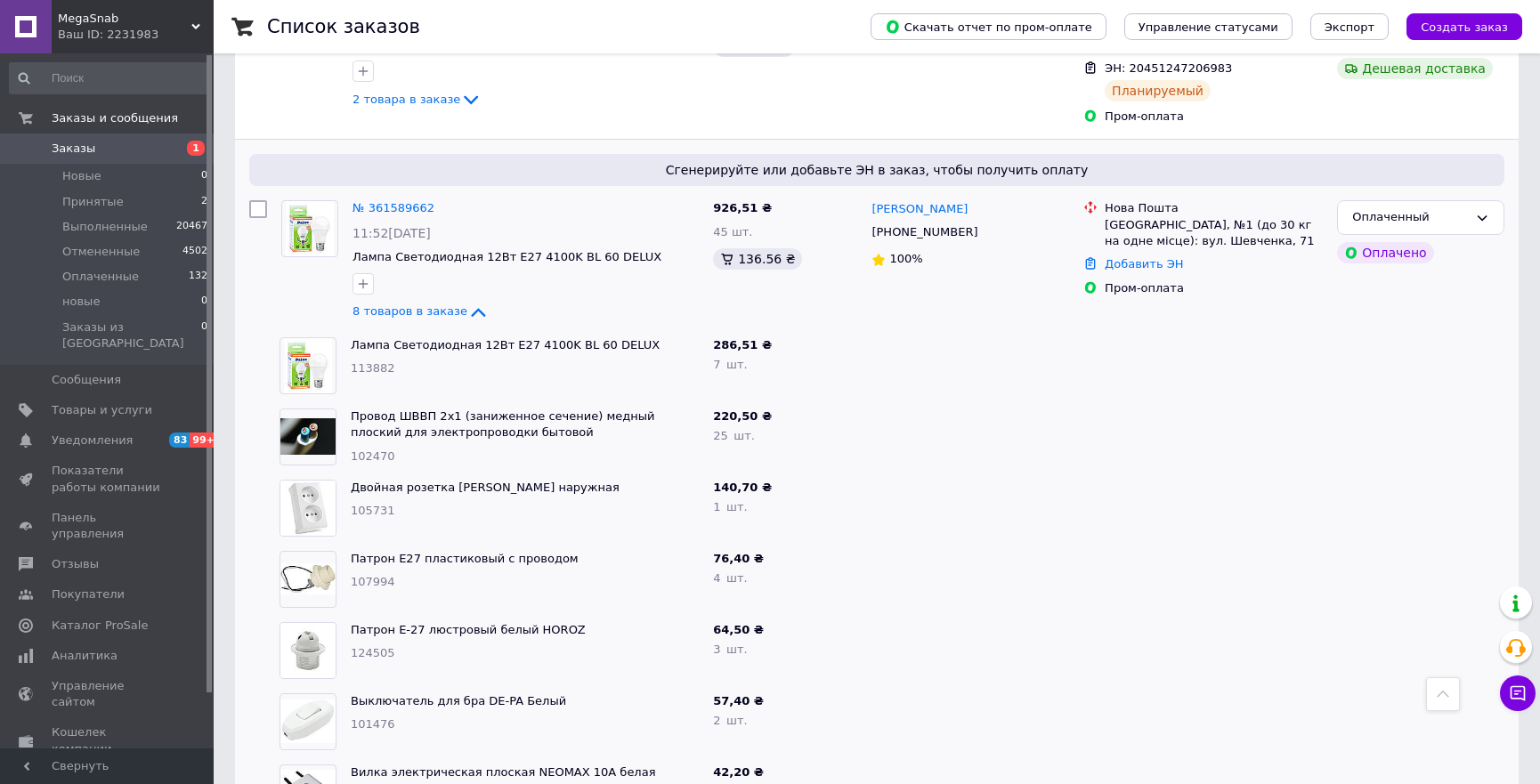
click at [60, 147] on span "Заказы" at bounding box center [73, 148] width 44 height 16
checkbox input "true"
